Goal: Transaction & Acquisition: Obtain resource

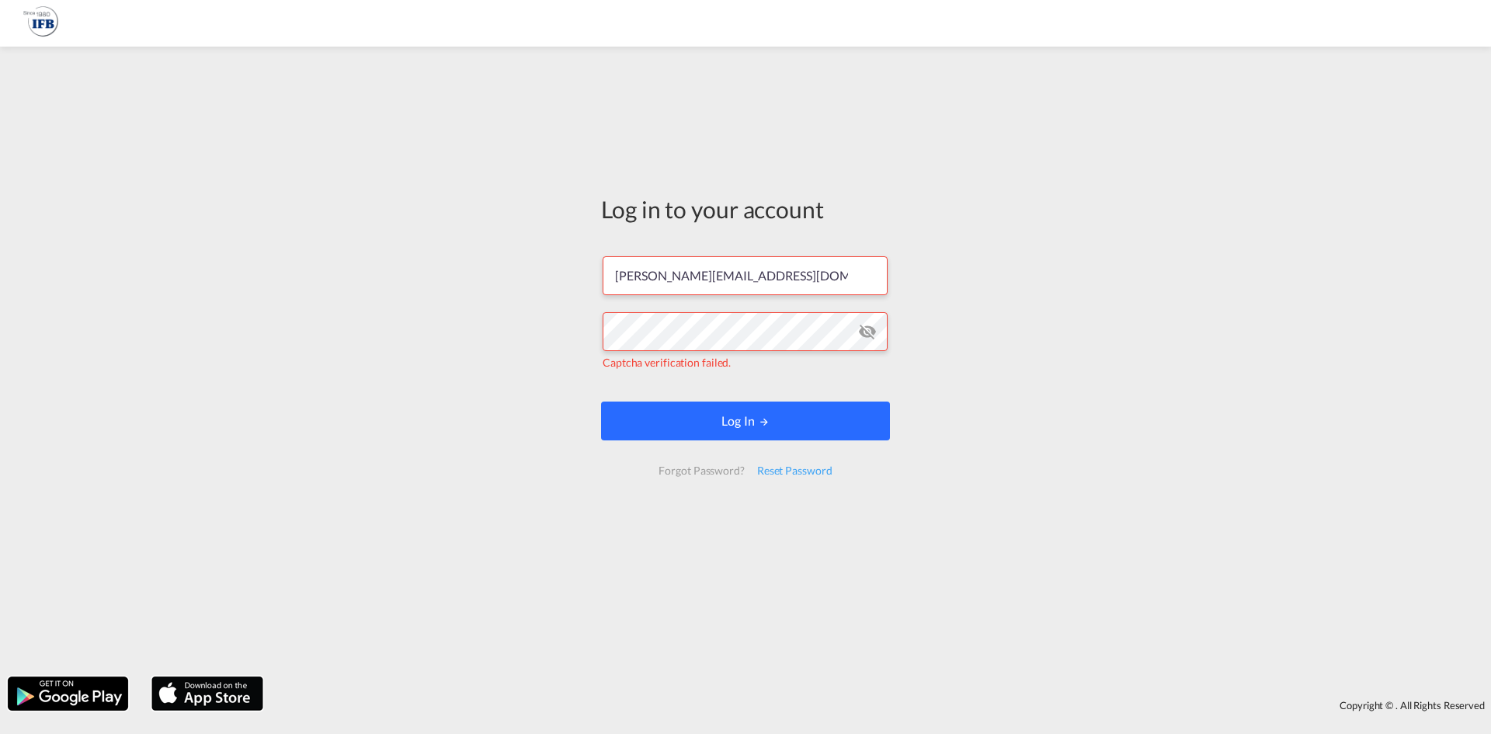
click at [772, 410] on button "Log In" at bounding box center [745, 420] width 289 height 39
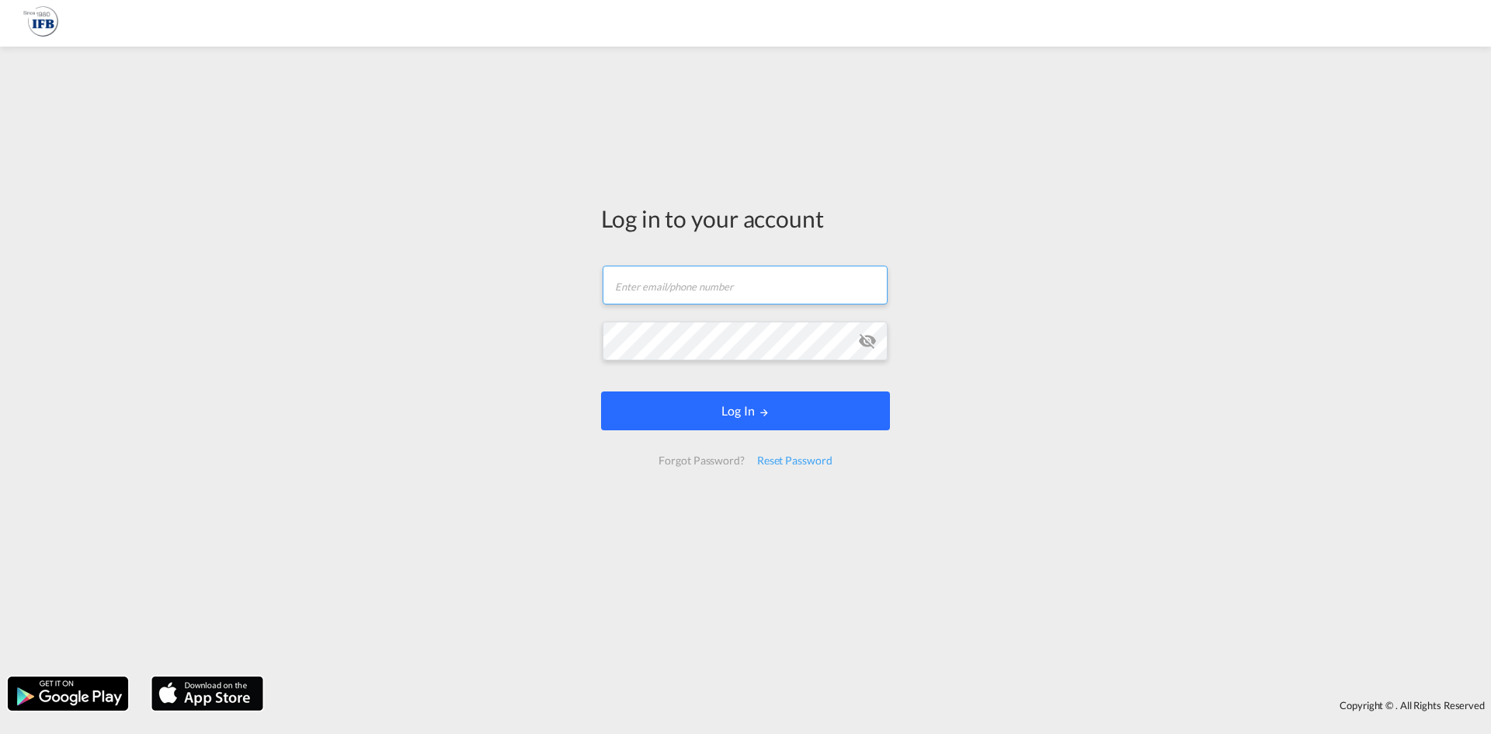
type input "[PERSON_NAME][EMAIL_ADDRESS][DOMAIN_NAME]"
click at [724, 393] on button "Log In" at bounding box center [745, 410] width 289 height 39
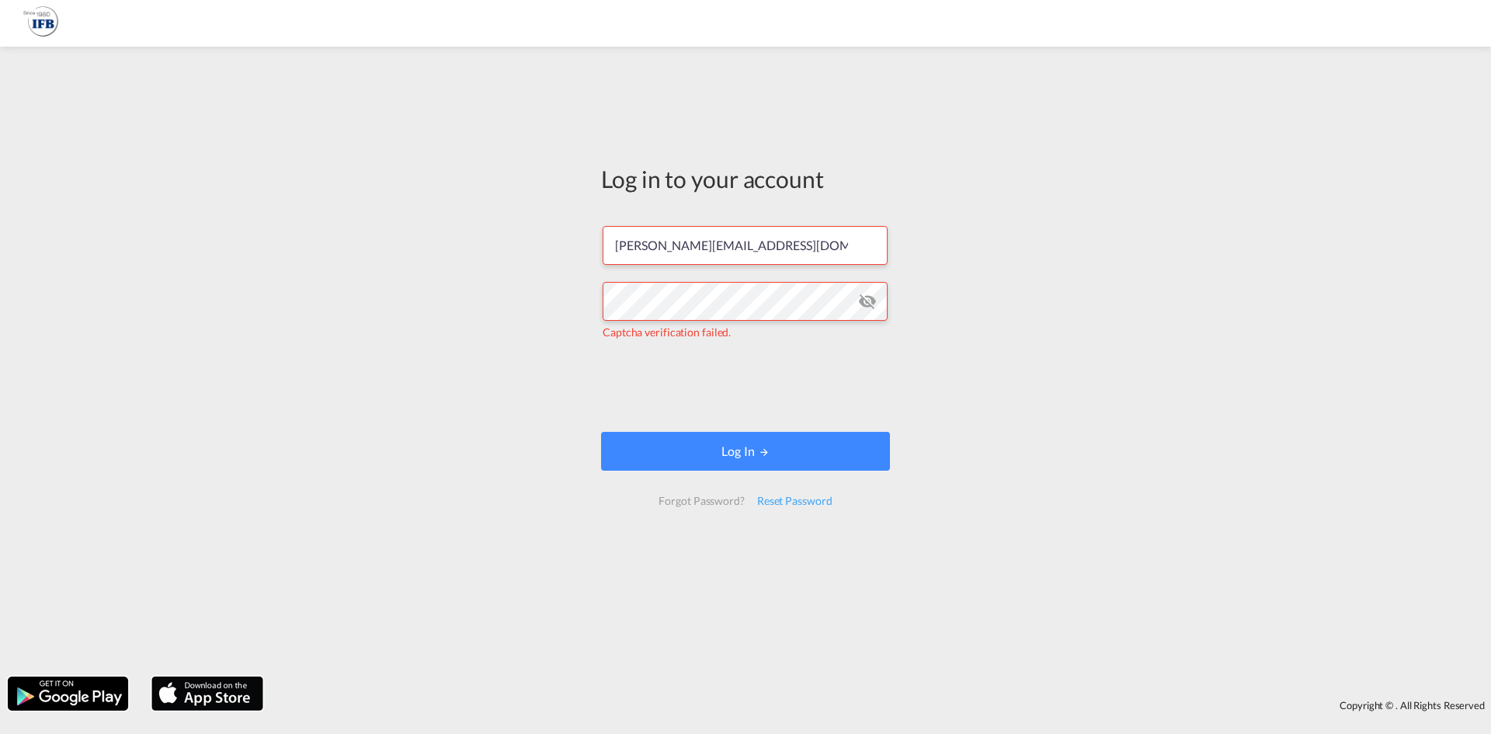
click at [616, 379] on form "[PERSON_NAME][EMAIL_ADDRESS][DOMAIN_NAME] Captcha verification failed. Log In F…" at bounding box center [745, 365] width 289 height 310
click at [863, 301] on md-icon "icon-eye-off" at bounding box center [867, 301] width 19 height 19
click at [723, 456] on button "Log In" at bounding box center [745, 451] width 289 height 39
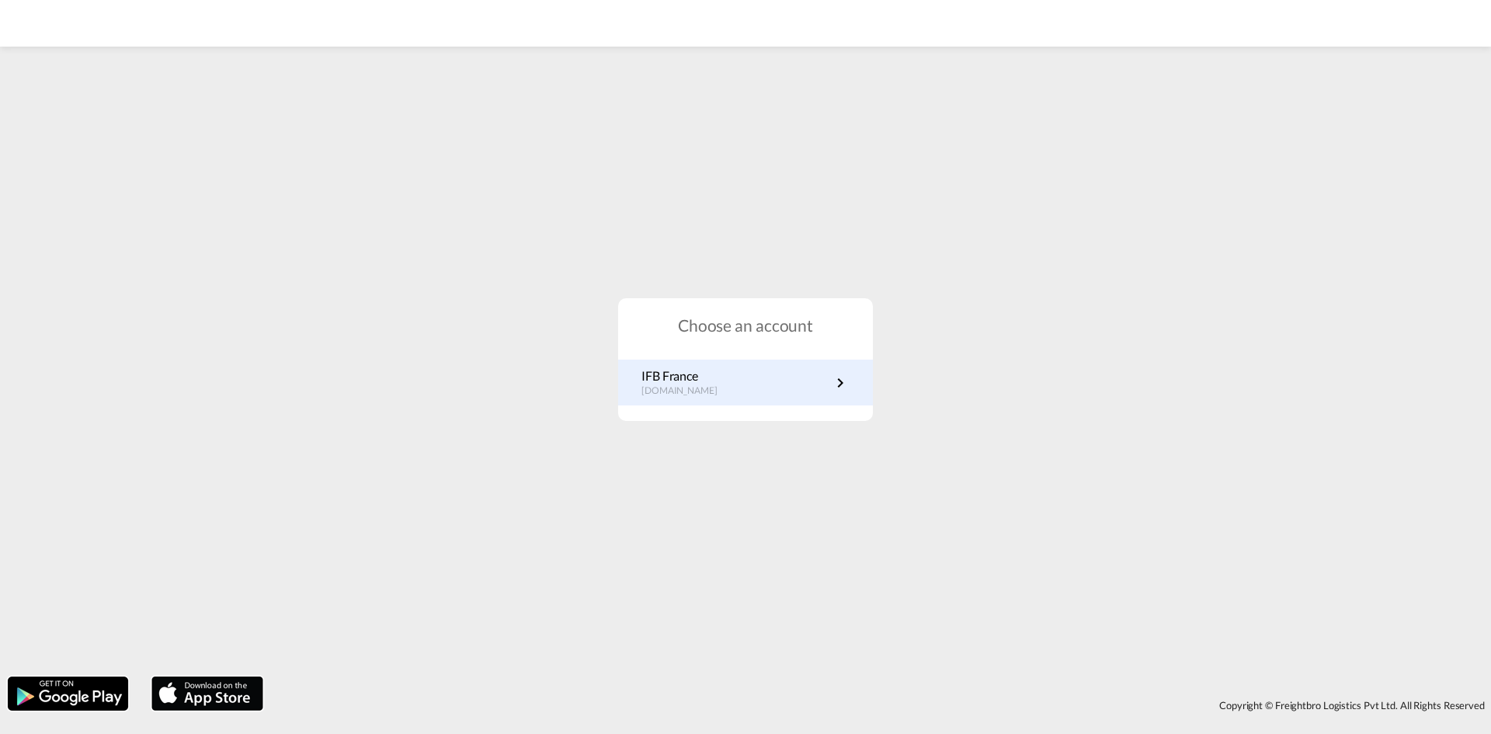
click at [793, 384] on link "IFB France [DOMAIN_NAME]" at bounding box center [745, 382] width 208 height 30
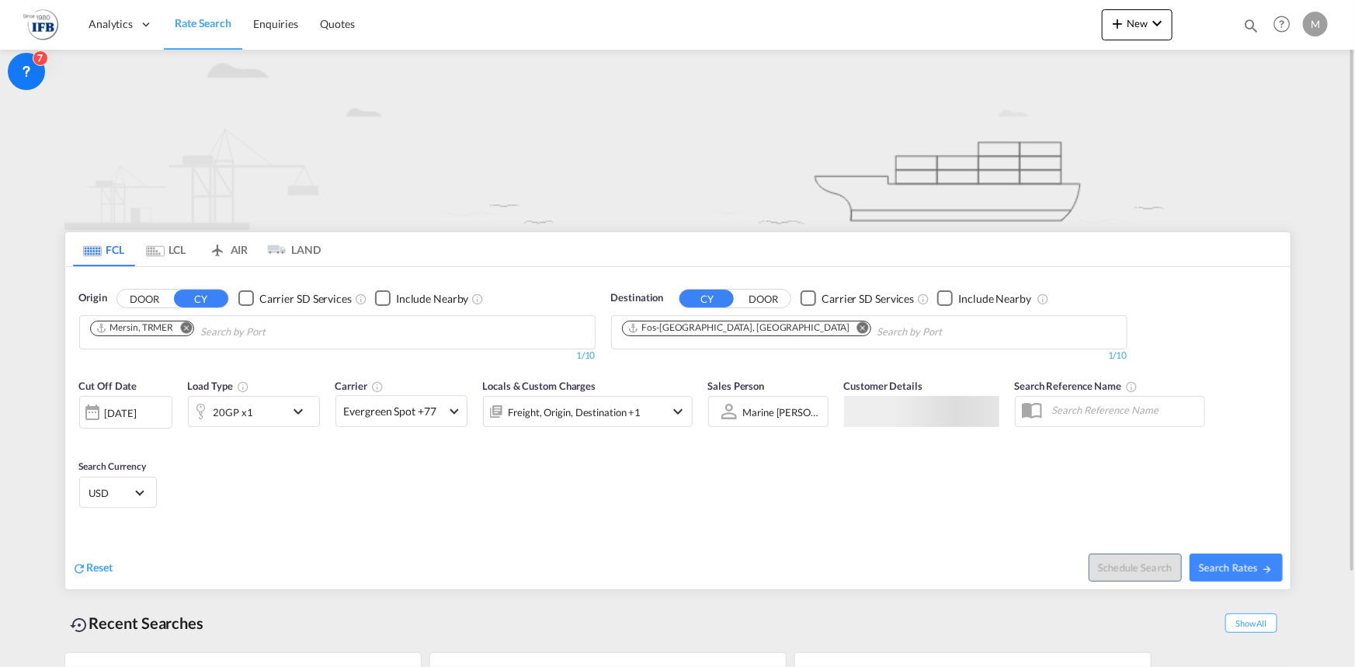
click at [424, 328] on md-chips "Mersin, TRMER" at bounding box center [337, 332] width 515 height 33
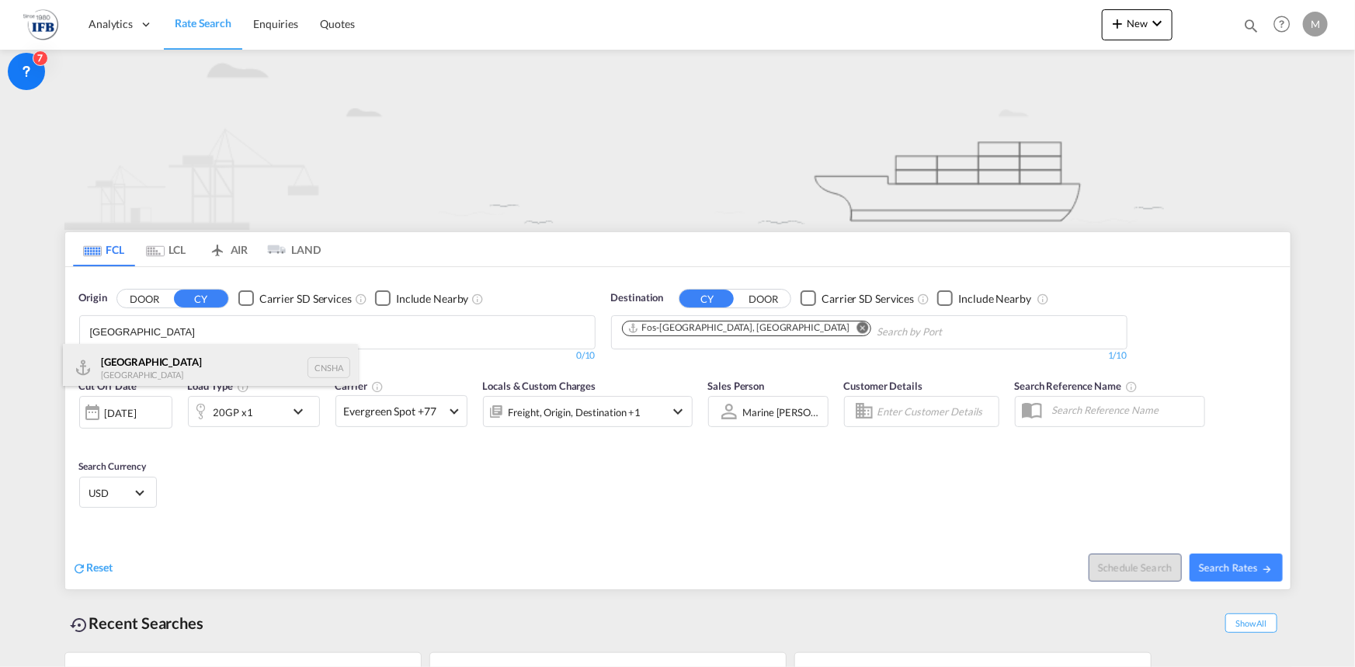
type input "shanghai"
click at [207, 377] on div "Shanghai China CNSHA" at bounding box center [210, 367] width 295 height 47
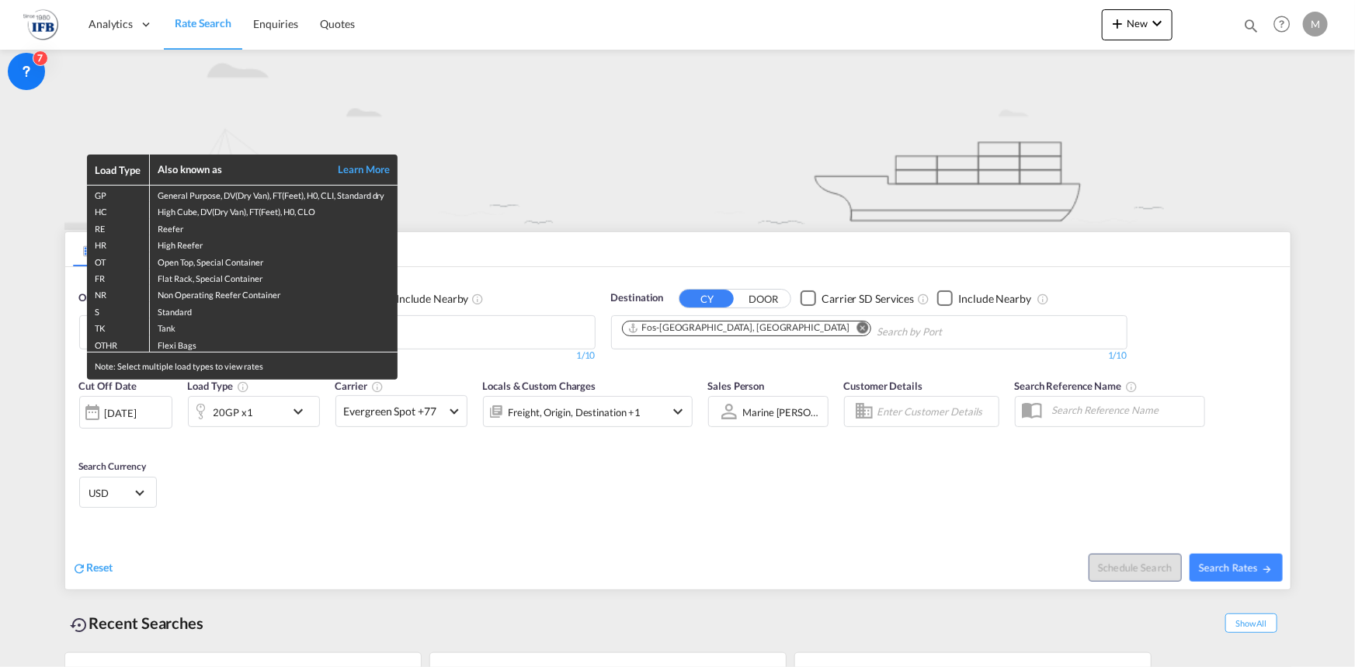
click at [433, 325] on div "Load Type Also known as Learn More GP General Purpose, DV(Dry Van), FT(Feet), H…" at bounding box center [677, 333] width 1355 height 667
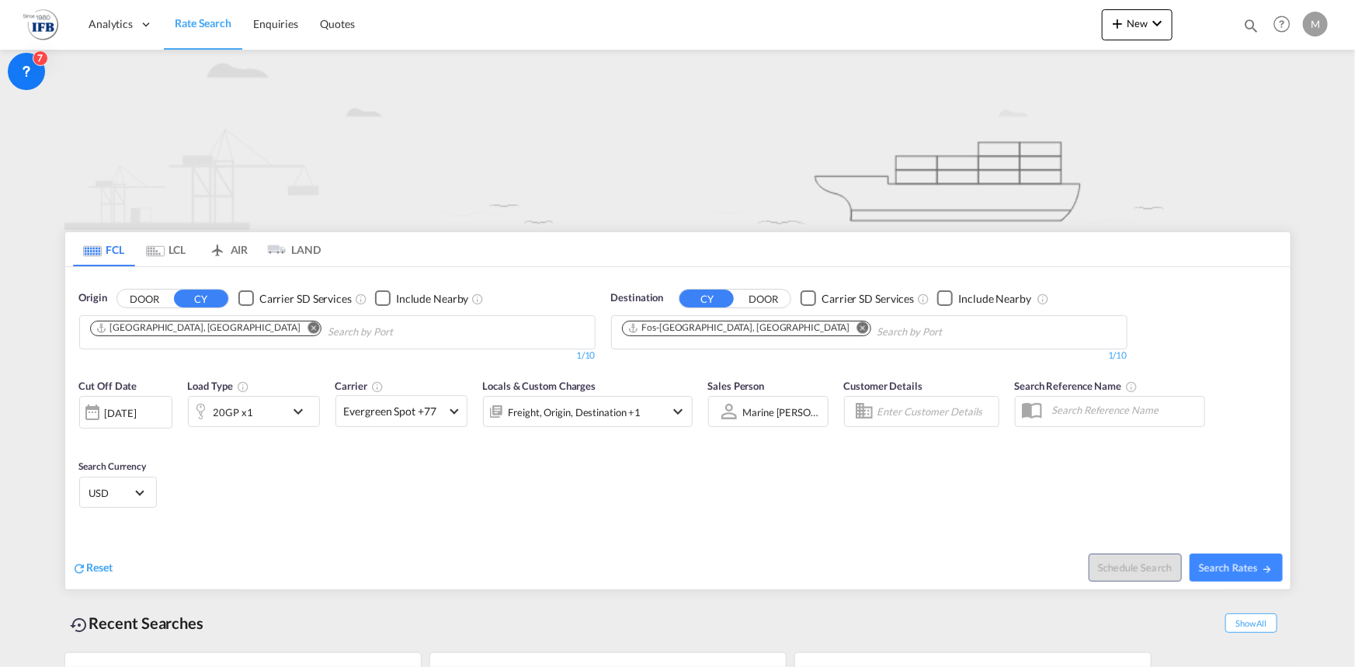
click at [433, 325] on body "Analytics Reports Rate Search Enquiries Quotes Analytics Reports" at bounding box center [677, 333] width 1355 height 667
click at [1219, 574] on button "Search Rates" at bounding box center [1235, 568] width 93 height 28
type input "CNSHA to FRFOS / 17 Sep 2025"
